Goal: Task Accomplishment & Management: Manage account settings

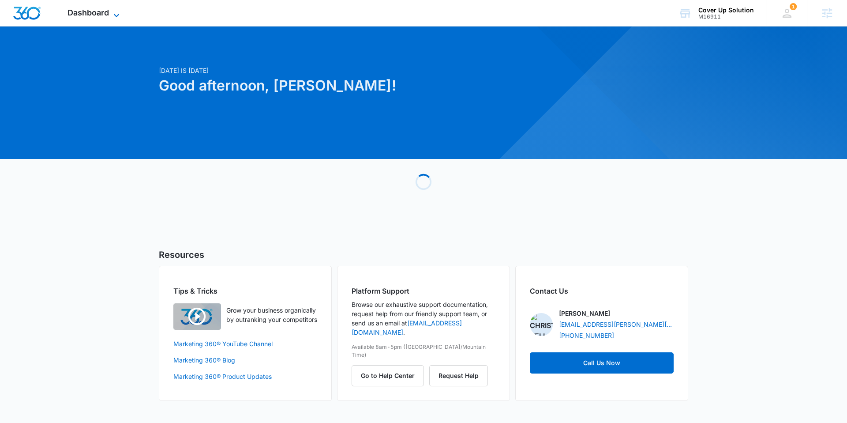
click at [94, 12] on span "Dashboard" at bounding box center [87, 12] width 41 height 9
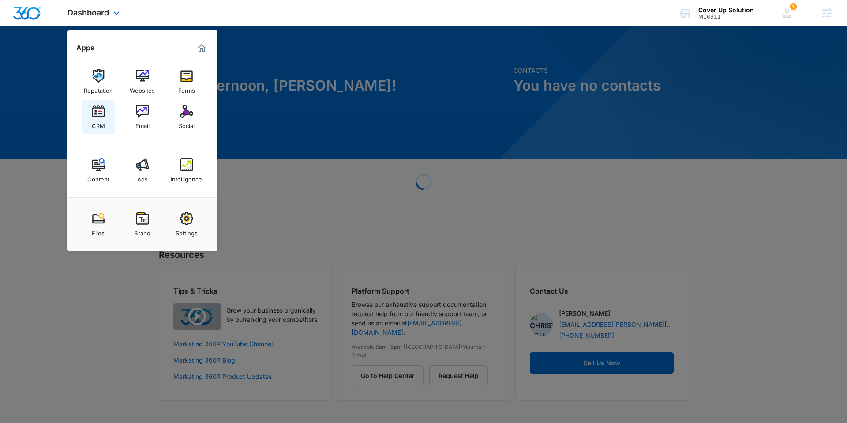
click at [94, 114] on img at bounding box center [98, 111] width 13 height 13
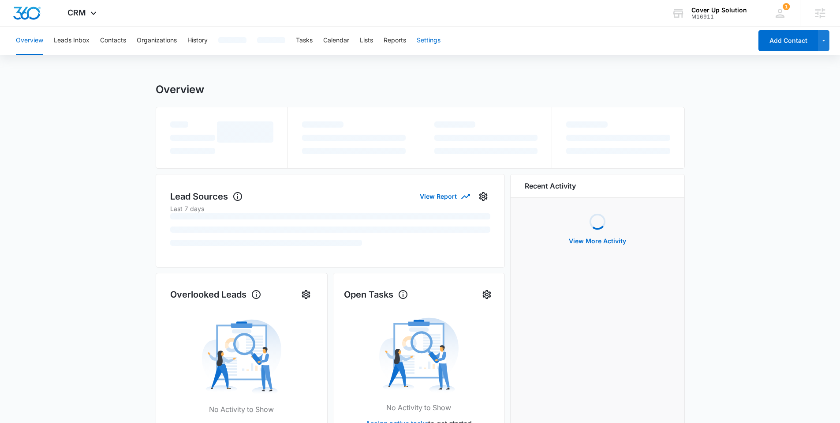
click at [423, 47] on button "Settings" at bounding box center [429, 40] width 24 height 28
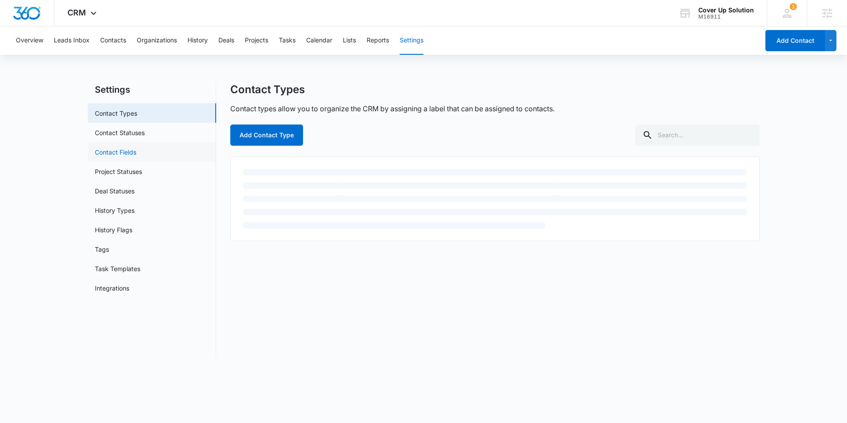
click at [134, 147] on link "Contact Fields" at bounding box center [115, 151] width 41 height 9
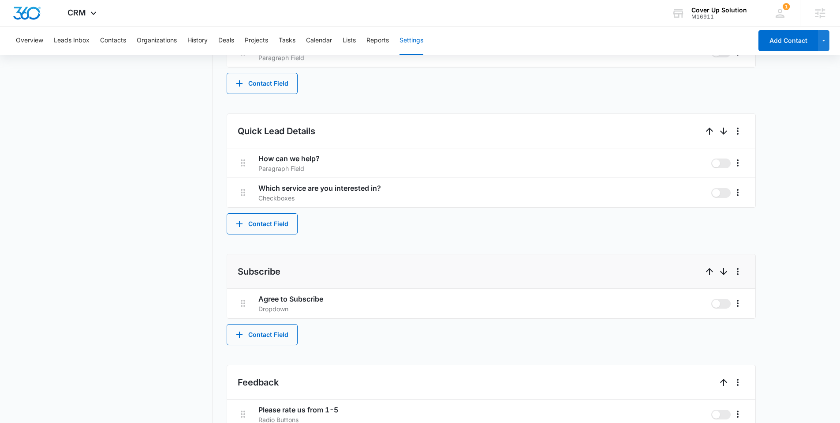
scroll to position [543, 0]
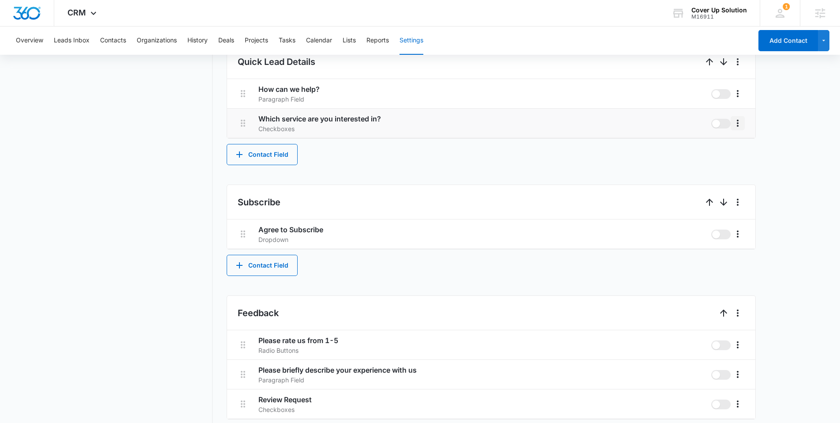
click at [739, 124] on icon "More" at bounding box center [738, 123] width 11 height 11
click at [739, 143] on button "Edit" at bounding box center [756, 147] width 50 height 13
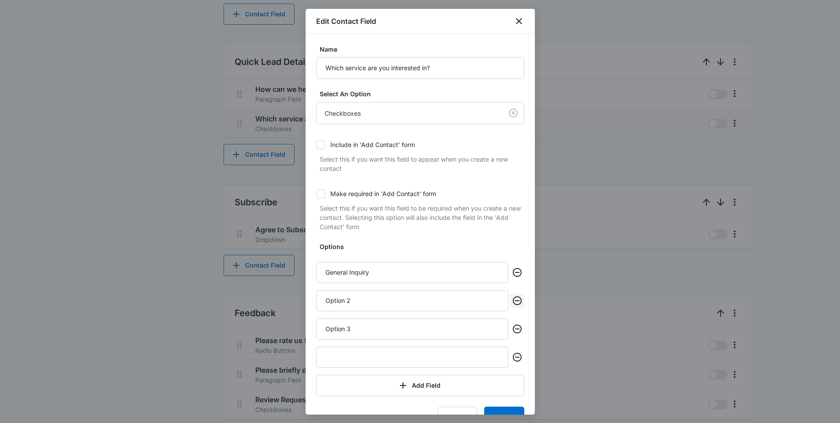
click at [513, 300] on icon "Remove" at bounding box center [517, 300] width 9 height 9
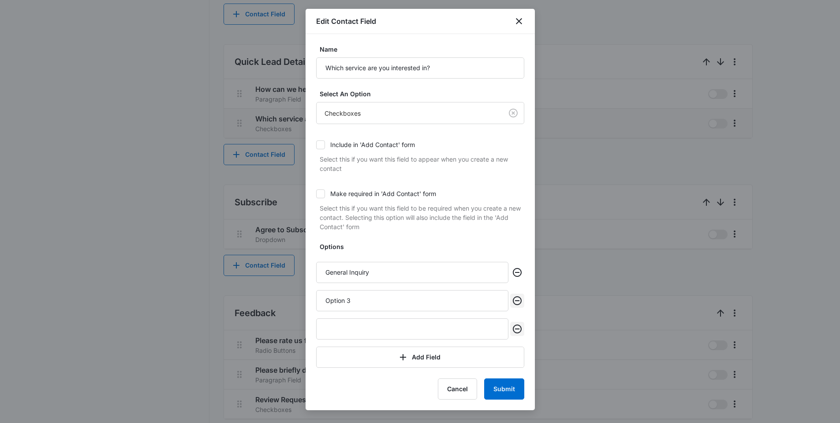
click at [519, 300] on icon "Remove" at bounding box center [517, 300] width 9 height 9
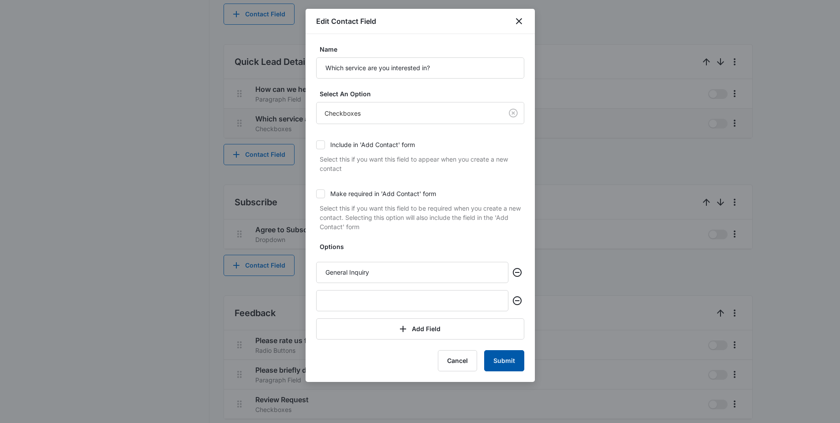
click at [509, 353] on button "Submit" at bounding box center [504, 360] width 40 height 21
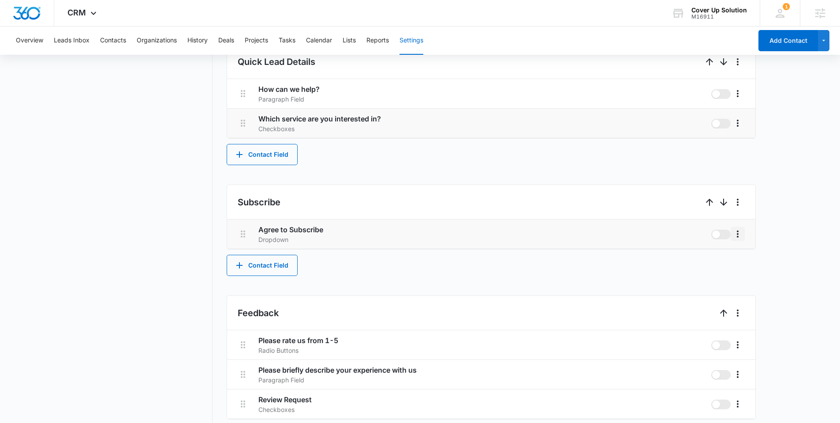
click at [739, 238] on icon "More" at bounding box center [738, 233] width 11 height 11
click at [745, 258] on div "Edit" at bounding box center [751, 258] width 19 height 6
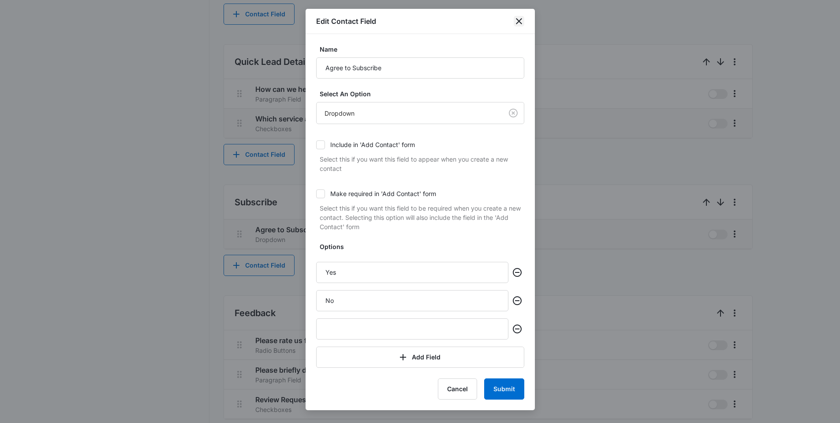
click at [519, 21] on icon "close" at bounding box center [519, 21] width 6 height 6
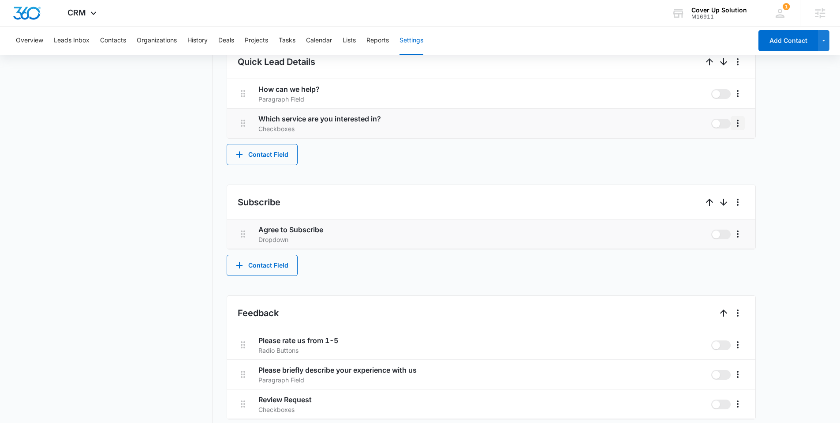
click at [739, 118] on icon "More" at bounding box center [738, 123] width 11 height 11
click at [744, 145] on div "Edit" at bounding box center [751, 148] width 19 height 6
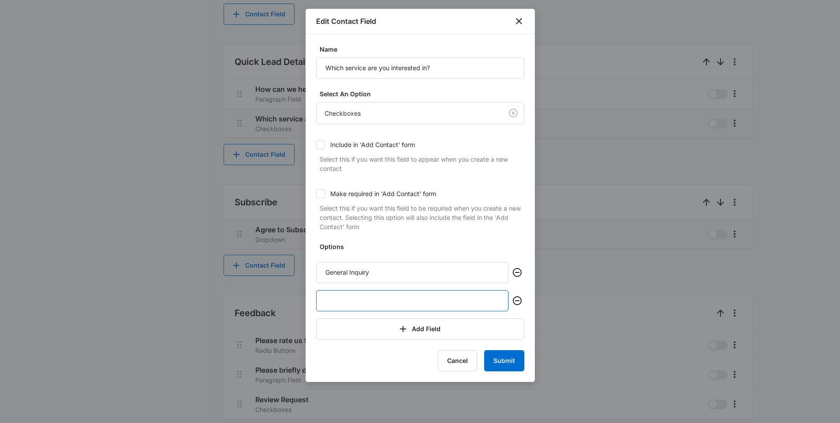
click at [352, 298] on input "text" at bounding box center [412, 300] width 192 height 21
paste input "Commercial Window Film"
type input "Commercial Window Film"
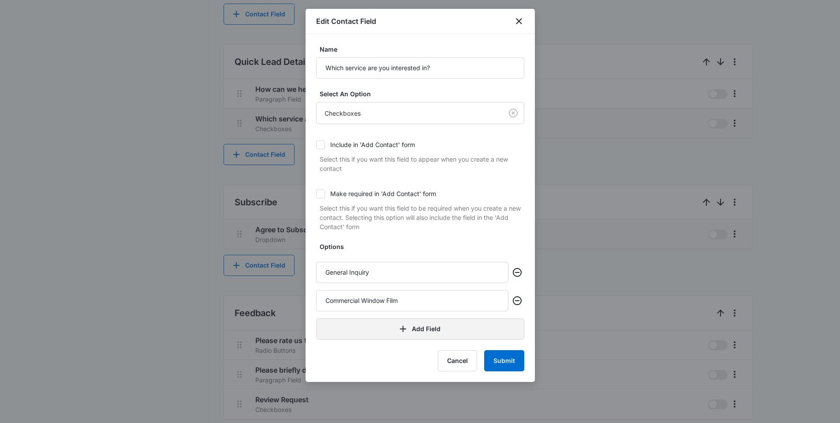
click at [352, 327] on button "Add Field" at bounding box center [420, 328] width 208 height 21
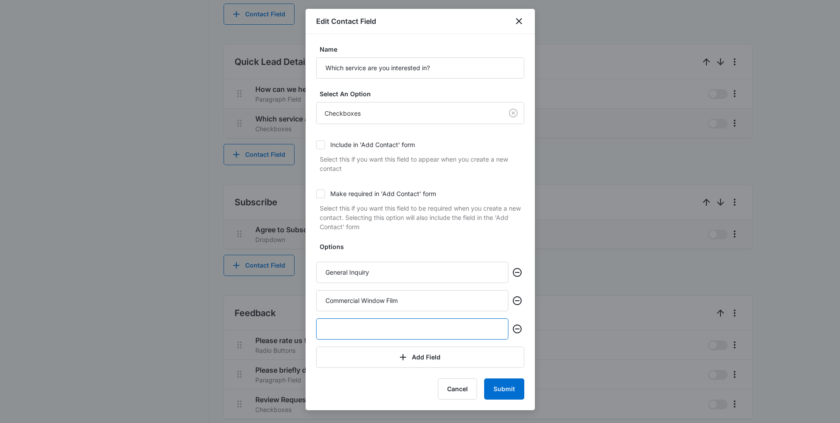
paste input "Tesla Window Tint & Tesla Paint Protection Film"
drag, startPoint x: 388, startPoint y: 329, endPoint x: 321, endPoint y: 330, distance: 67.1
click at [321, 330] on input "Tesla Window Tint & Tesla Paint Protection Film" at bounding box center [412, 328] width 192 height 21
type input "Tesla Paint Protection Film"
click at [367, 361] on button "Add Field" at bounding box center [420, 356] width 208 height 21
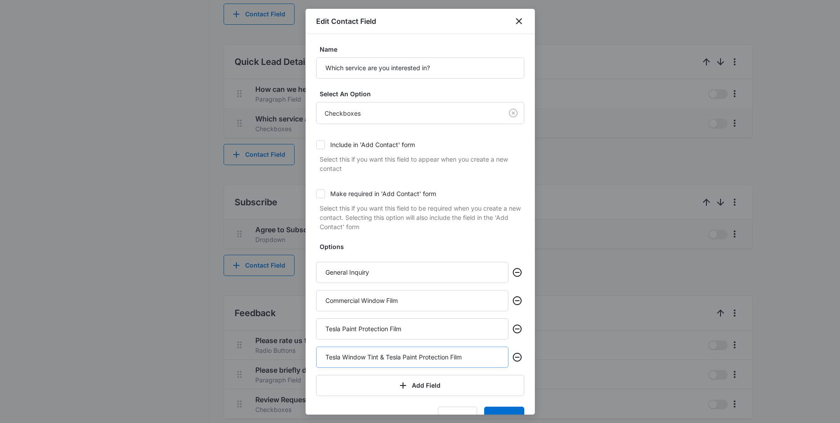
drag, startPoint x: 378, startPoint y: 357, endPoint x: 468, endPoint y: 359, distance: 89.6
click at [468, 359] on input "Tesla Window Tint & Tesla Paint Protection Film" at bounding box center [412, 356] width 192 height 21
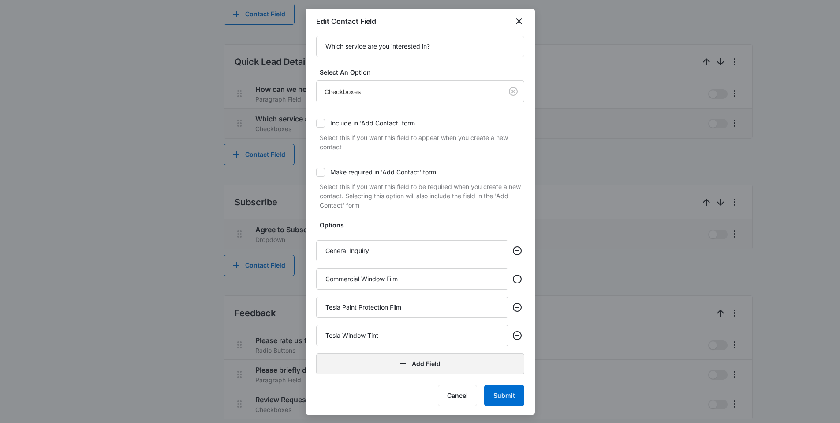
scroll to position [24, 0]
type input "Tesla Window Tint"
click at [408, 364] on button "Add Field" at bounding box center [420, 361] width 208 height 21
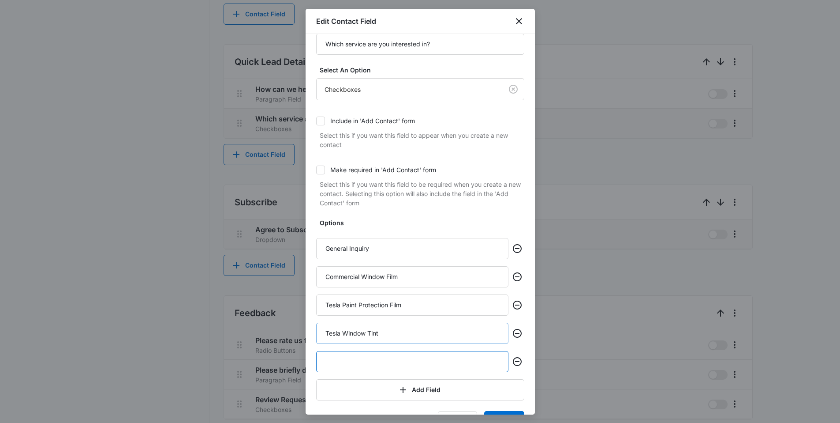
paste input "Automotive Window Tint"
type input "Automotive Window Tint"
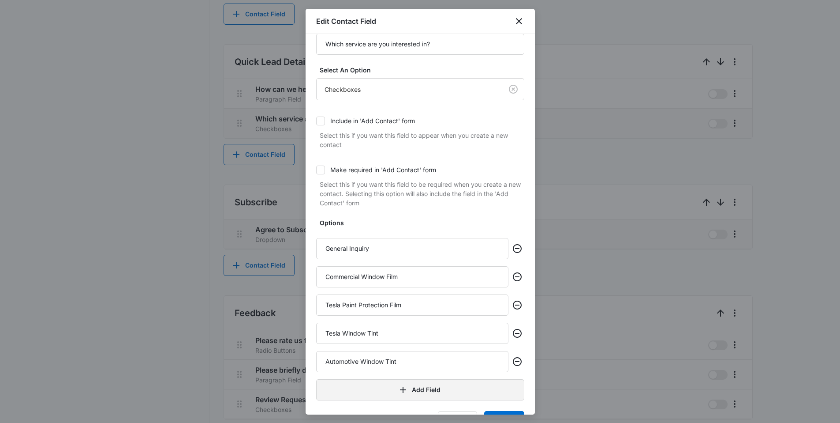
click at [389, 387] on button "Add Field" at bounding box center [420, 389] width 208 height 21
paste input "Ceramic Coating"
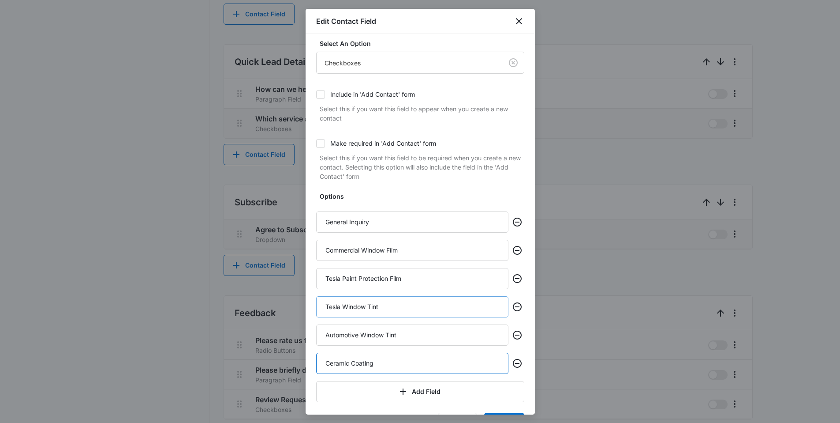
scroll to position [80, 0]
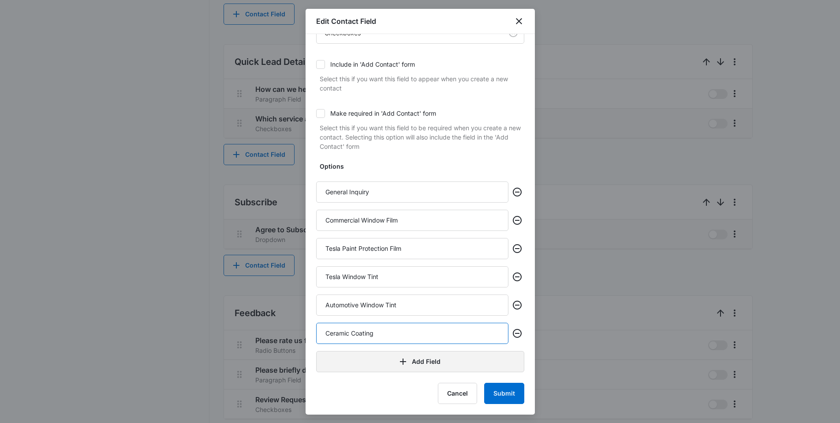
type input "Ceramic Coating"
click at [376, 370] on button "Add Field" at bounding box center [420, 361] width 208 height 21
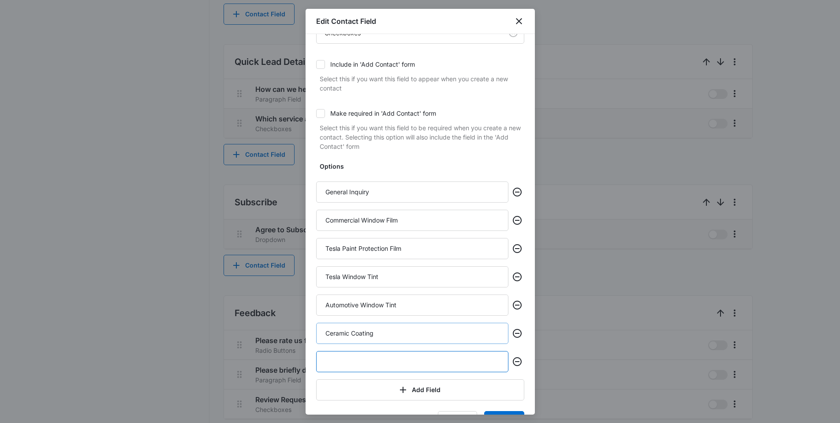
paste input "Auto Paint Correction"
type input "Auto Paint Correction"
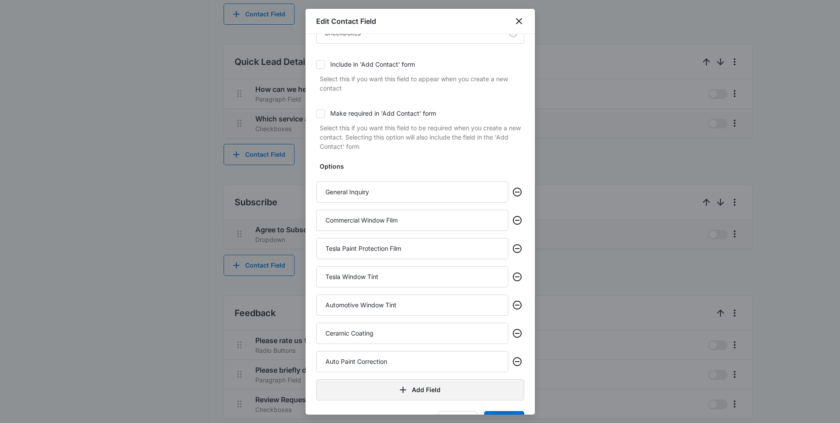
click at [381, 388] on button "Add Field" at bounding box center [420, 389] width 208 height 21
paste input "Auto Paint Protection Film"
drag, startPoint x: 341, startPoint y: 389, endPoint x: 316, endPoint y: 390, distance: 25.2
click at [316, 390] on input "Auto Paint Protection Film" at bounding box center [412, 389] width 192 height 21
type input "Paint Protection Film"
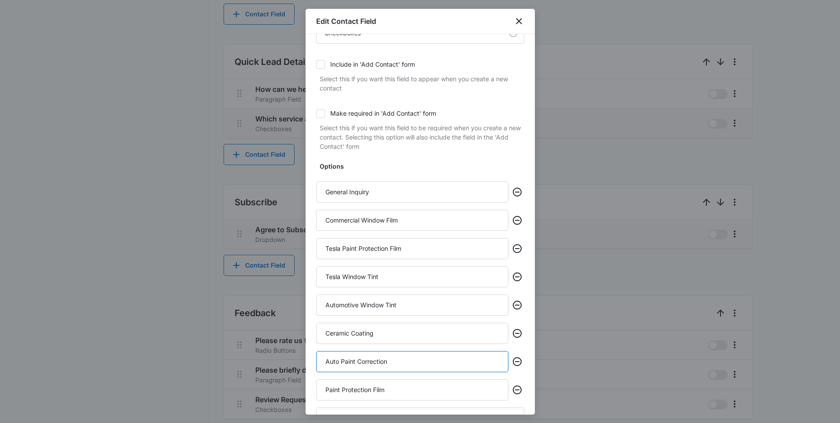
drag, startPoint x: 341, startPoint y: 362, endPoint x: 308, endPoint y: 363, distance: 33.1
click at [308, 363] on div "Name Which service are you interested in? Select An Option Checkboxes Include i…" at bounding box center [420, 224] width 229 height 380
type input "Paint Correction"
drag, startPoint x: 361, startPoint y: 303, endPoint x: 324, endPoint y: 302, distance: 37.1
click at [324, 302] on input "Automotive Window Tint" at bounding box center [412, 304] width 192 height 21
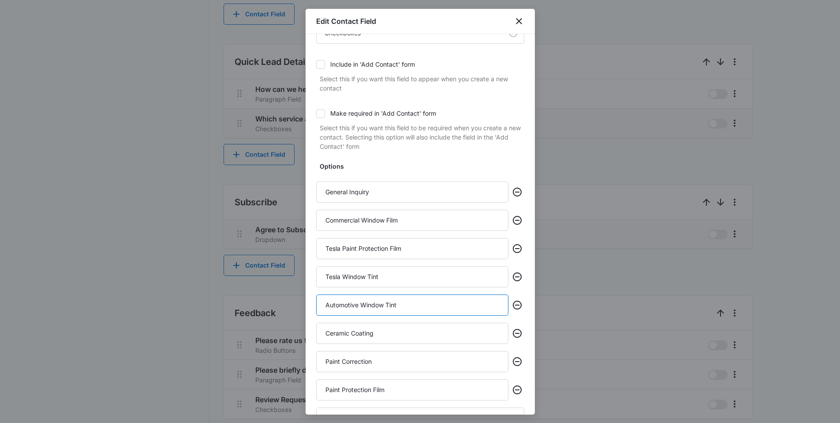
click at [339, 303] on input "Automotive Window Tint" at bounding box center [412, 304] width 192 height 21
drag, startPoint x: 360, startPoint y: 304, endPoint x: 316, endPoint y: 304, distance: 44.6
click at [316, 304] on input "Automotive Window Tint" at bounding box center [412, 304] width 192 height 21
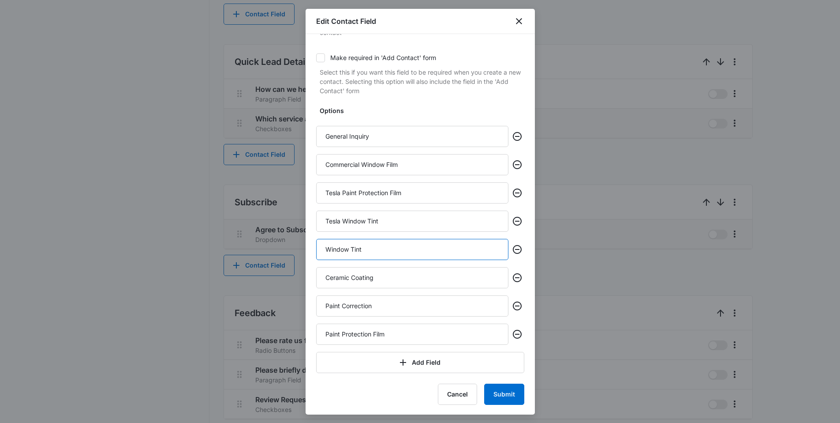
scroll to position [137, 0]
type input "Window Tint"
click at [496, 390] on button "Submit" at bounding box center [504, 392] width 40 height 21
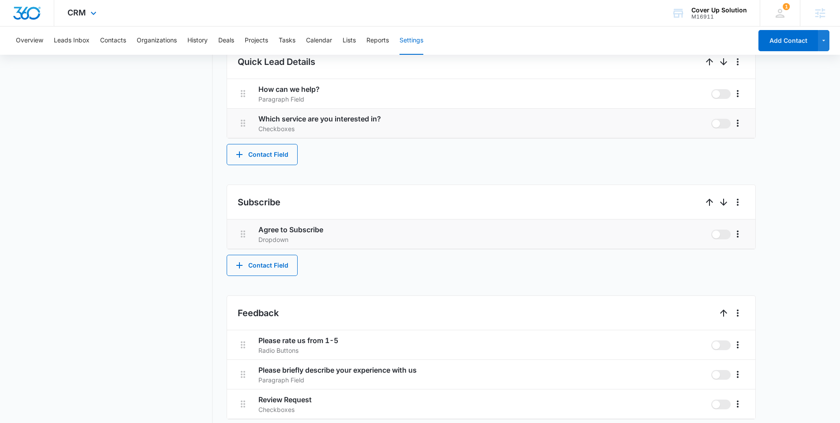
click at [76, 22] on div "CRM Apps Reputation Websites Forms CRM Email Social Content Ads Intelligence Fi…" at bounding box center [83, 13] width 58 height 26
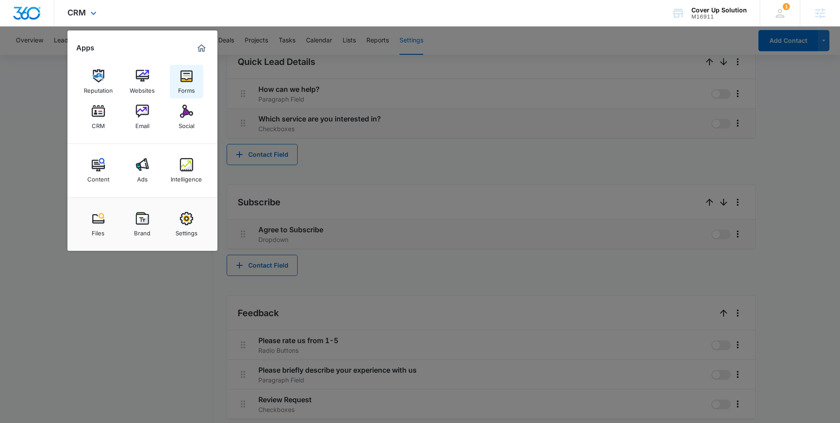
click at [195, 75] on link "Forms" at bounding box center [187, 82] width 34 height 34
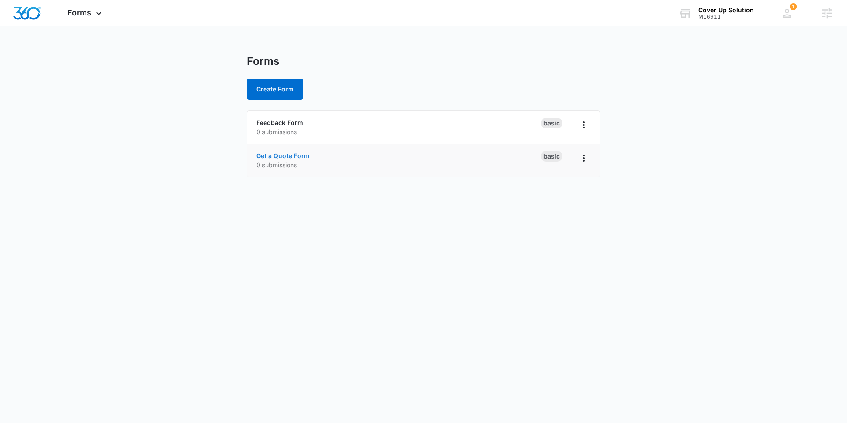
click at [279, 155] on link "Get a Quote Form" at bounding box center [282, 155] width 53 height 7
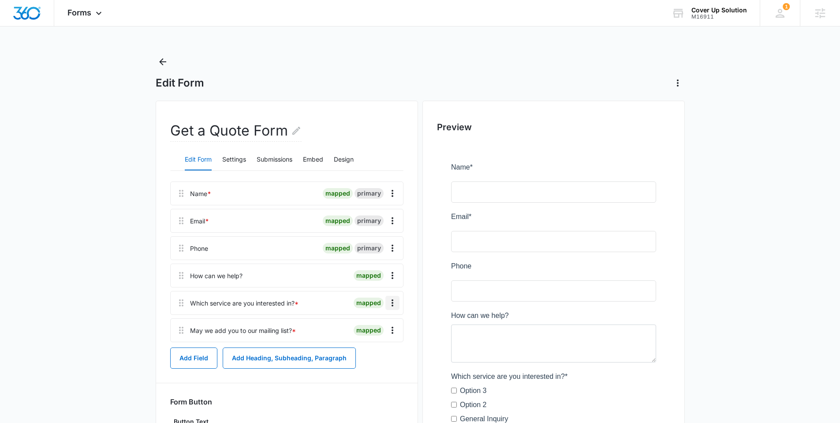
click at [390, 305] on icon "Overflow Menu" at bounding box center [392, 302] width 11 height 11
click at [386, 324] on button "Edit" at bounding box center [374, 327] width 50 height 13
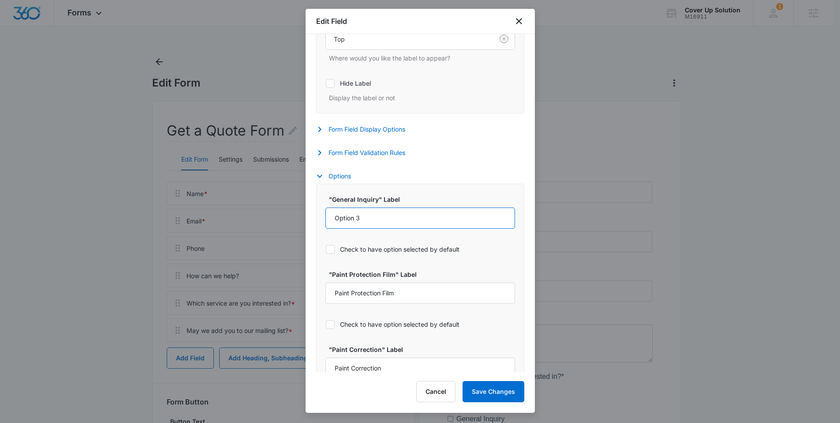
click at [377, 220] on input "Option 3" at bounding box center [421, 217] width 190 height 21
select select "350"
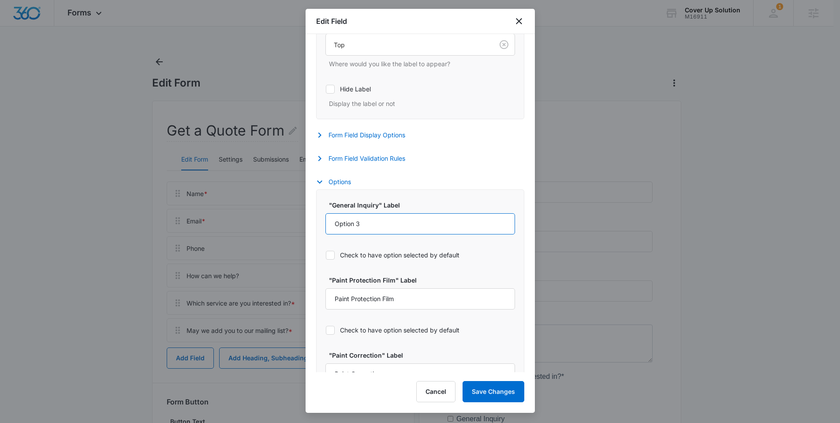
click at [377, 220] on input "Option 3" at bounding box center [421, 223] width 190 height 21
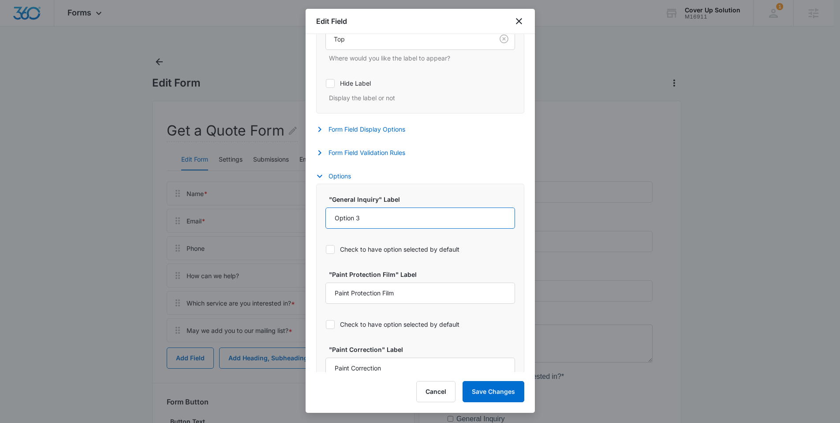
click at [377, 220] on input "Option 3" at bounding box center [421, 217] width 190 height 21
type input "General Inquiry"
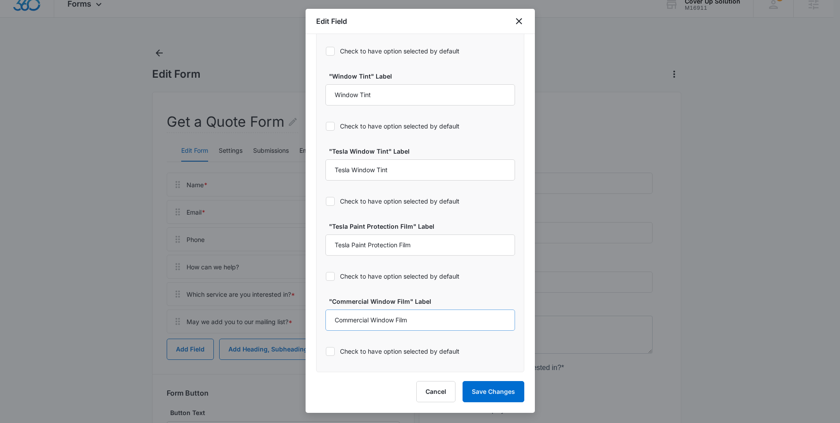
scroll to position [19, 0]
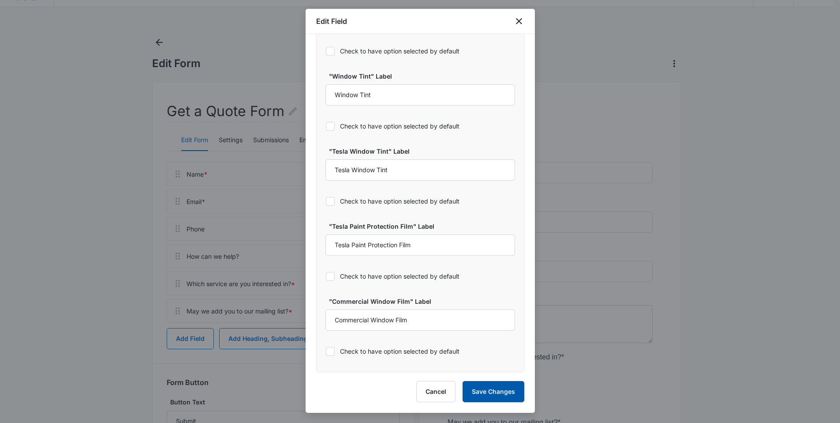
click at [485, 386] on button "Save Changes" at bounding box center [494, 391] width 62 height 21
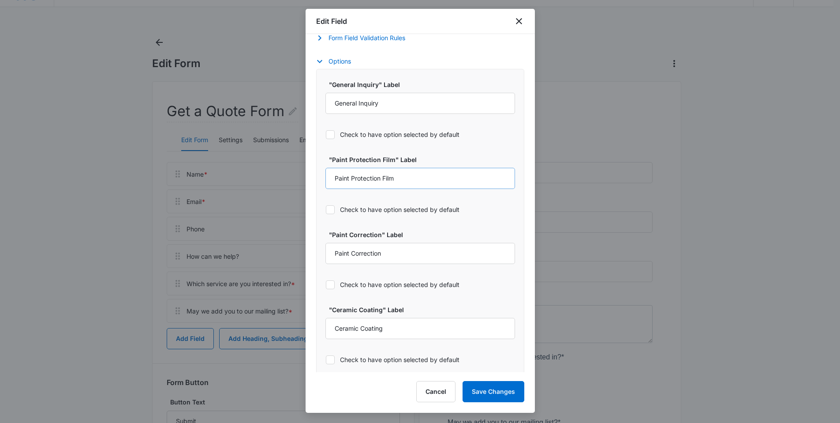
scroll to position [0, 0]
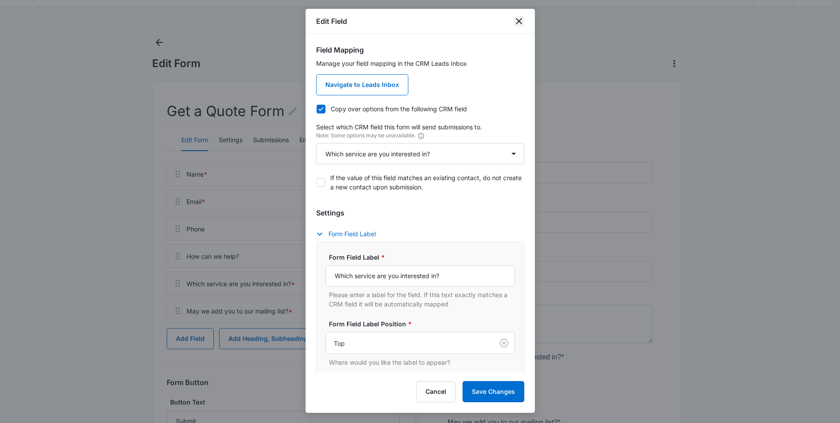
click at [517, 20] on icon "close" at bounding box center [519, 21] width 11 height 11
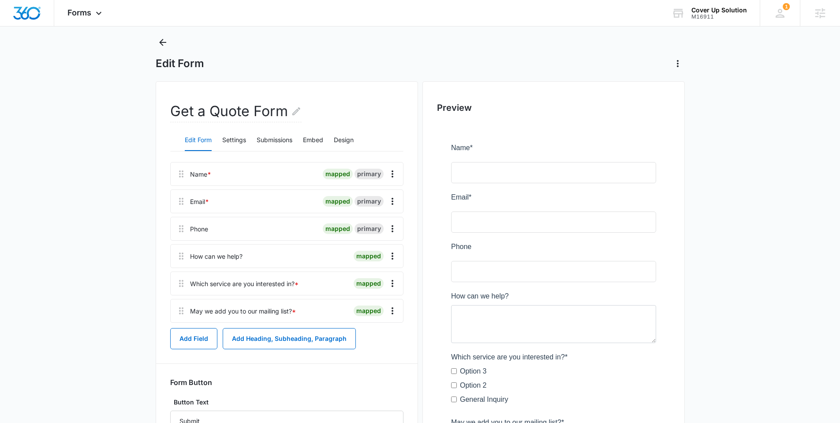
click at [155, 38] on main "Edit Form Get a Quote Form Edit Form Settings Submissions Embed Design Name * m…" at bounding box center [420, 288] width 840 height 506
click at [160, 40] on icon "Back" at bounding box center [162, 42] width 11 height 11
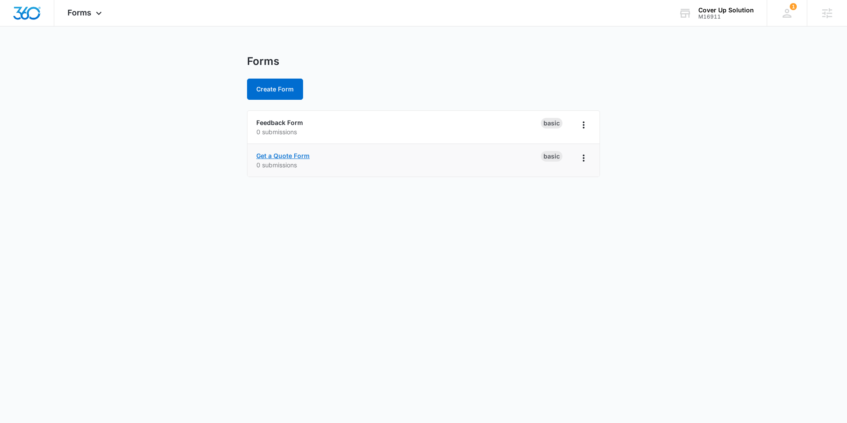
click at [263, 153] on link "Get a Quote Form" at bounding box center [282, 155] width 53 height 7
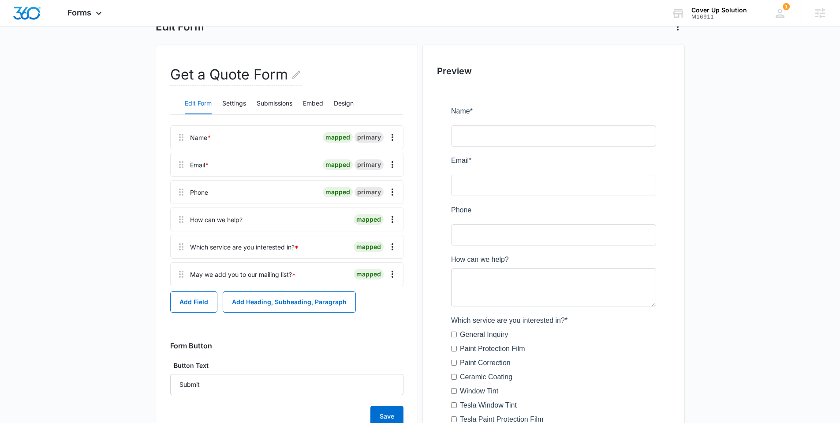
scroll to position [56, 0]
click at [341, 97] on button "Design" at bounding box center [344, 103] width 20 height 21
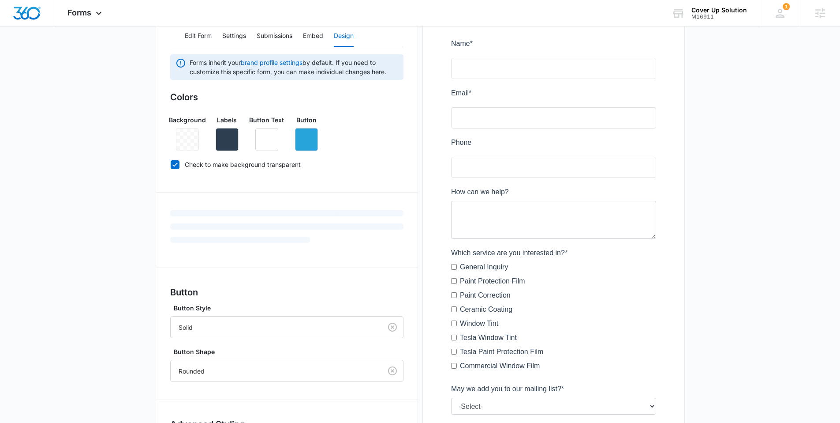
scroll to position [161, 0]
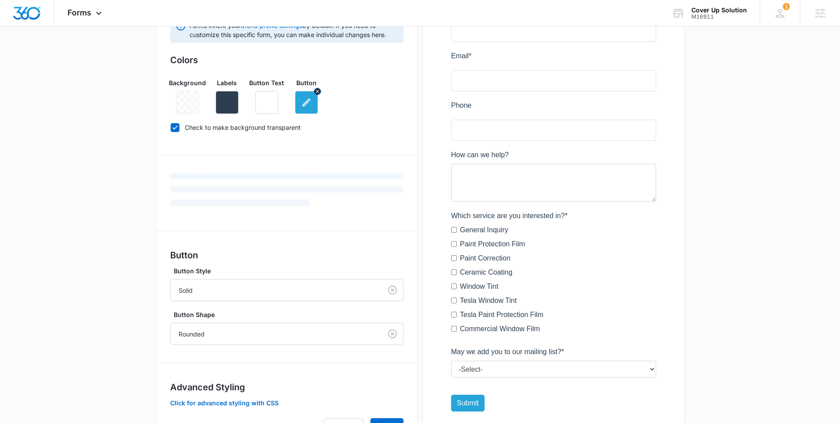
click at [304, 104] on icon "button" at bounding box center [306, 102] width 11 height 11
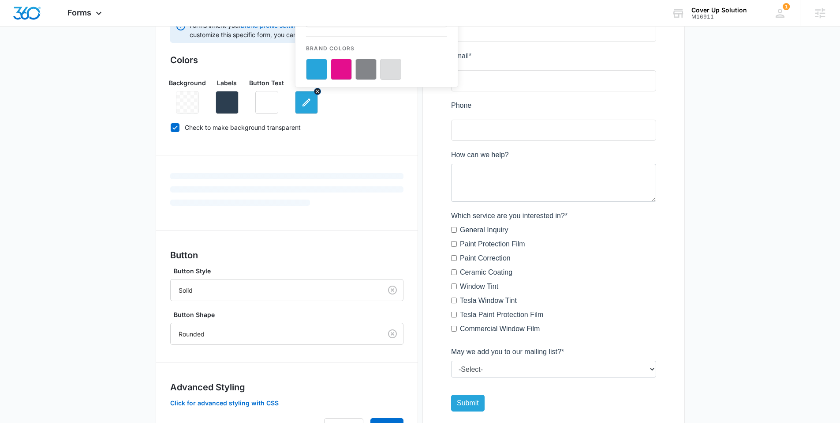
scroll to position [0, 0]
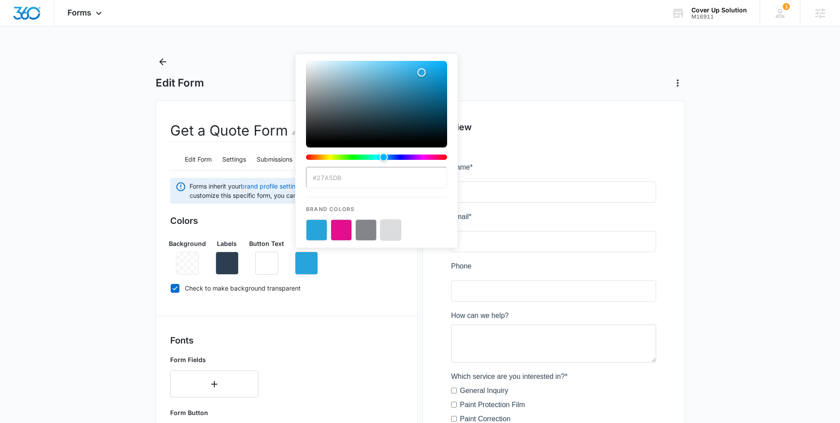
click at [339, 231] on button "color-picker-container" at bounding box center [341, 229] width 21 height 21
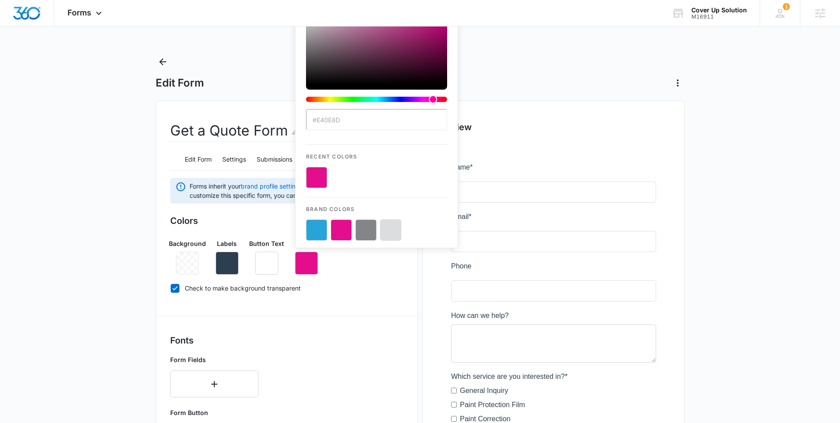
type input "#E40E8D"
click at [508, 78] on div "Edit Form" at bounding box center [420, 83] width 529 height 14
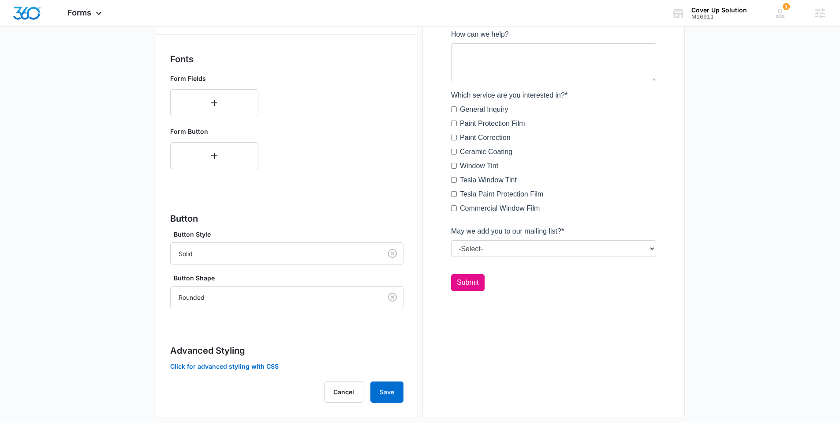
scroll to position [293, 0]
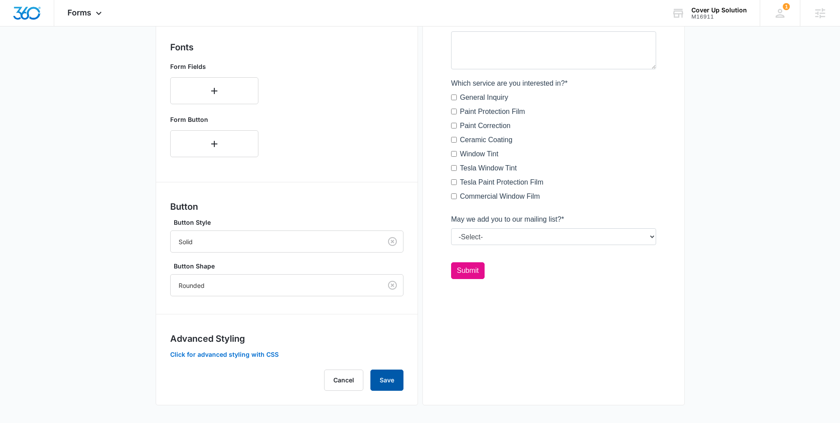
click at [385, 386] on button "Save" at bounding box center [387, 379] width 33 height 21
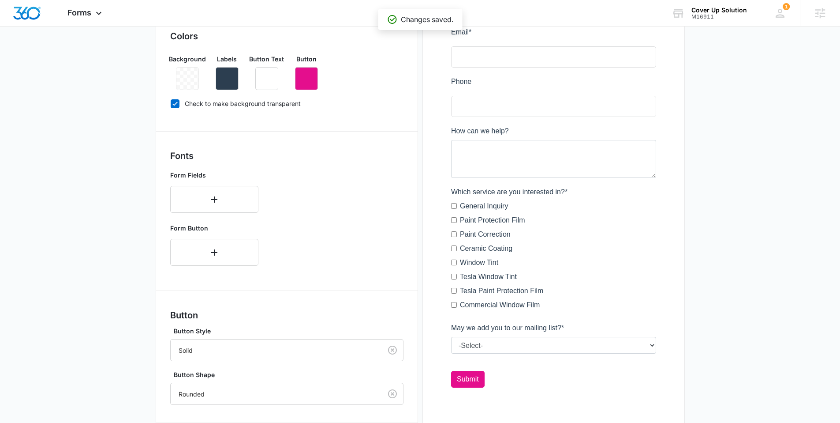
scroll to position [0, 0]
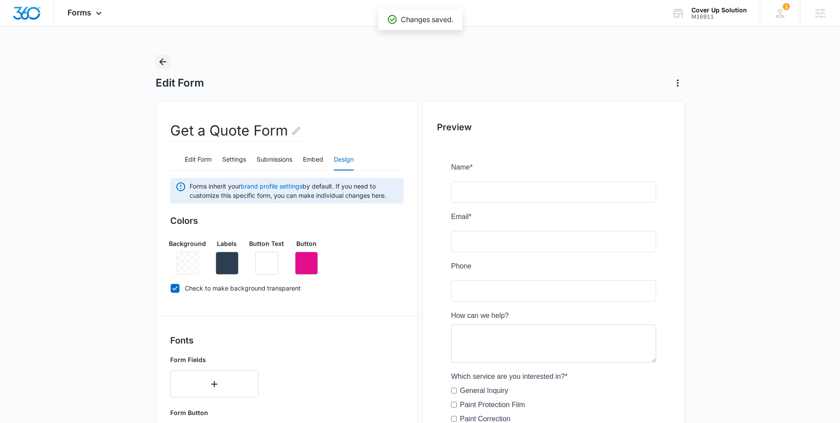
click at [157, 60] on icon "Back" at bounding box center [162, 61] width 11 height 11
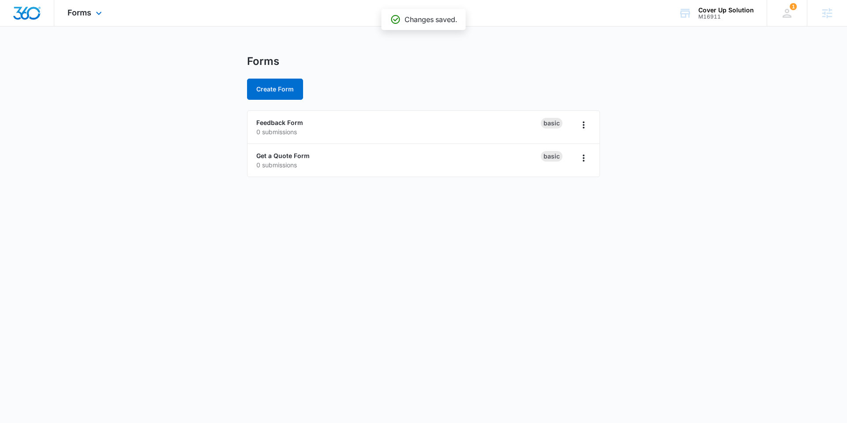
click at [28, 16] on img "Dashboard" at bounding box center [27, 13] width 28 height 13
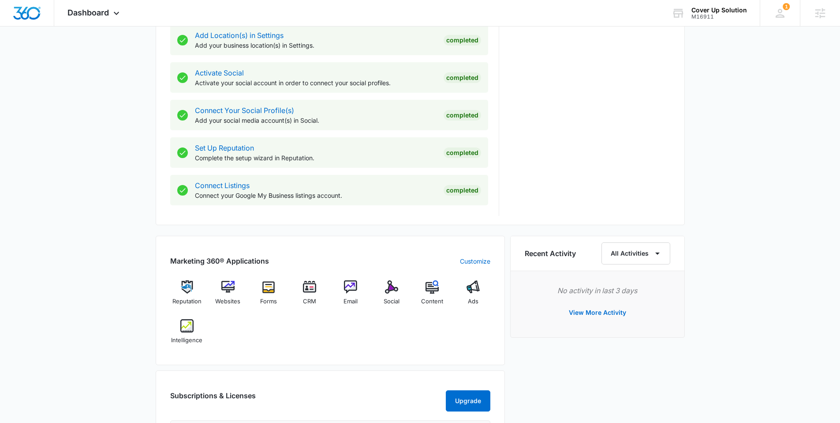
scroll to position [344, 0]
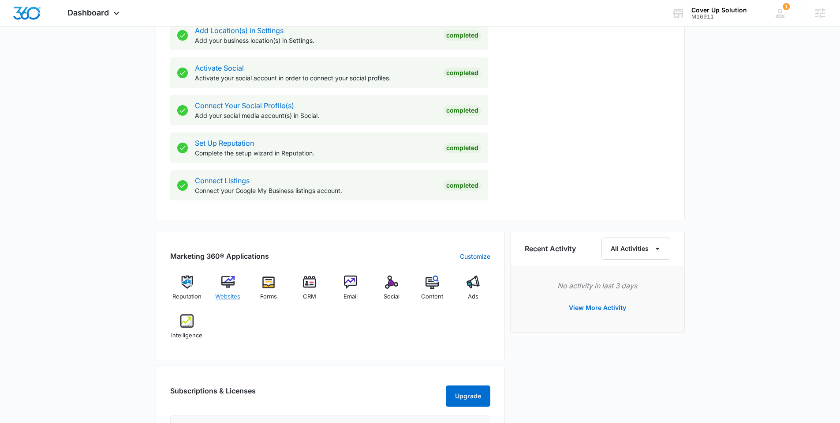
click at [228, 281] on img at bounding box center [227, 281] width 13 height 13
